Goal: Ask a question

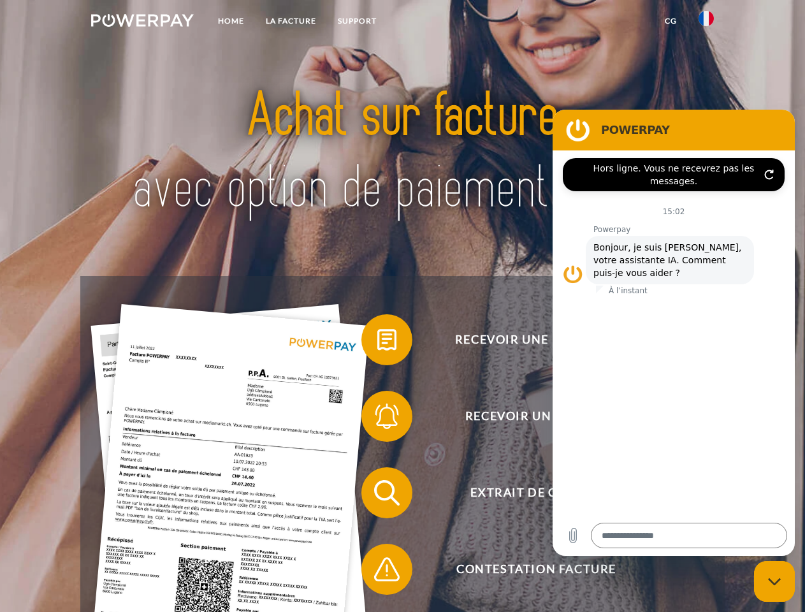
click at [142, 22] on img at bounding box center [142, 20] width 103 height 13
click at [706, 22] on img at bounding box center [706, 18] width 15 height 15
click at [671, 21] on link "CG" at bounding box center [671, 21] width 34 height 23
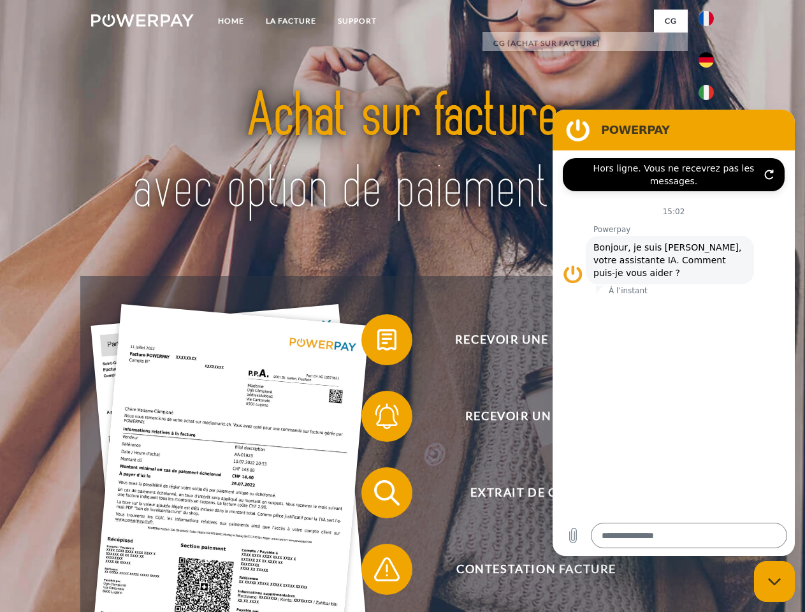
click at [377, 342] on span at bounding box center [368, 340] width 64 height 64
click at [377, 419] on span at bounding box center [368, 416] width 64 height 64
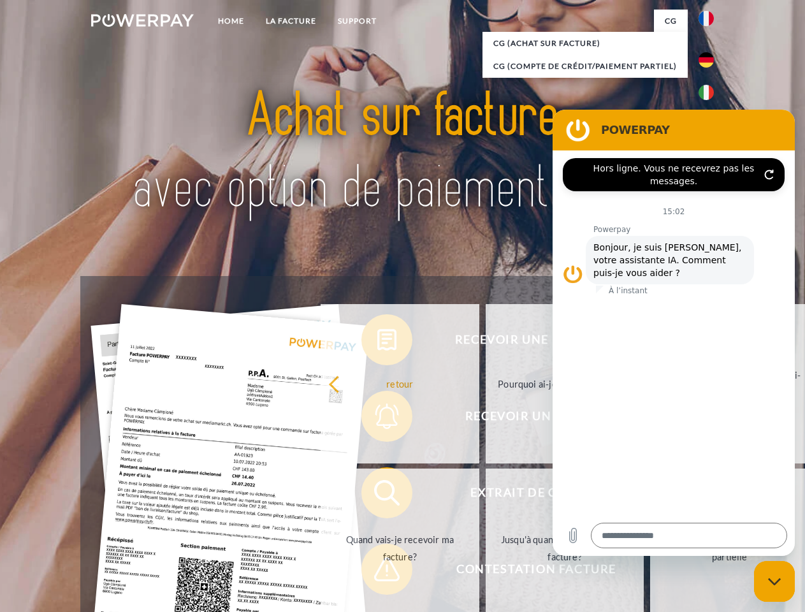
click at [486, 495] on link "Jusqu'à quand dois-je payer ma facture?" at bounding box center [565, 548] width 159 height 159
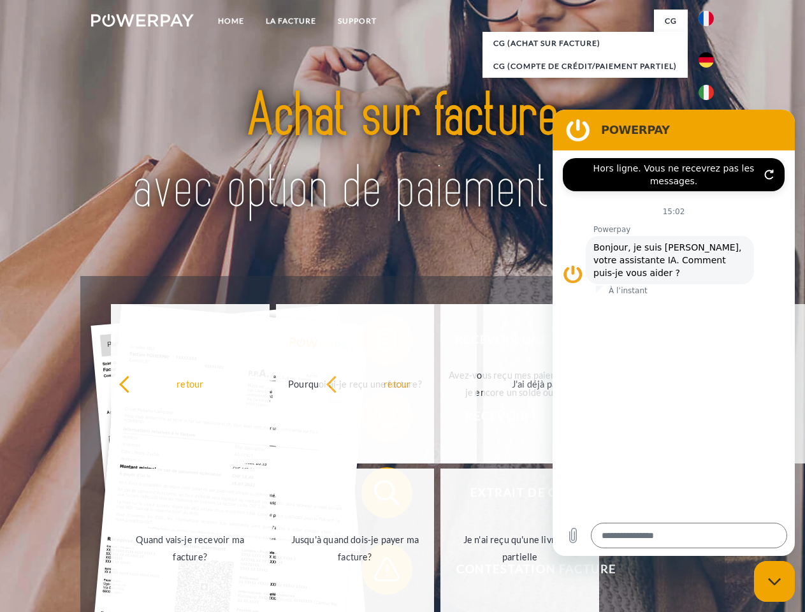
click at [377, 572] on span at bounding box center [368, 570] width 64 height 64
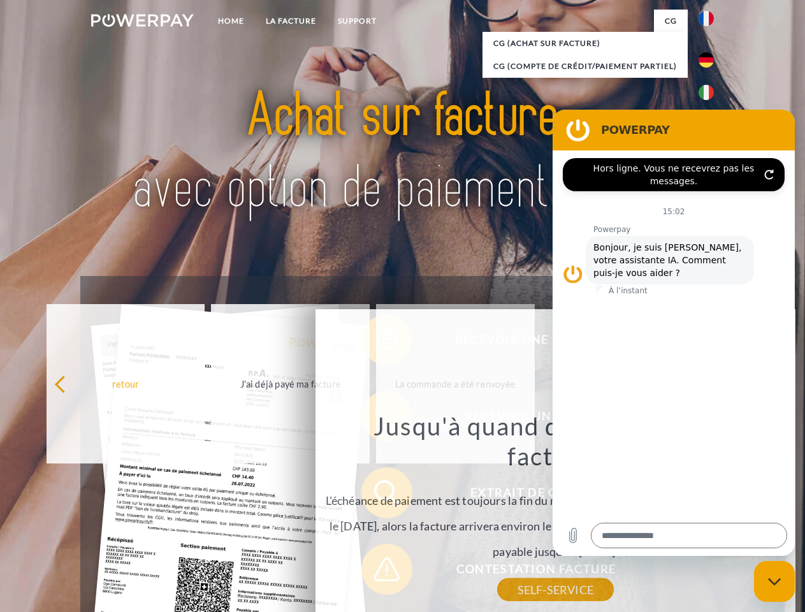
click at [775, 582] on icon "Fermer la fenêtre de messagerie" at bounding box center [774, 582] width 13 height 8
type textarea "*"
